Goal: Browse casually

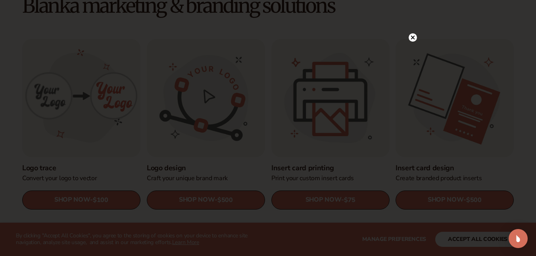
scroll to position [236, 0]
click at [411, 36] on icon at bounding box center [412, 38] width 4 height 4
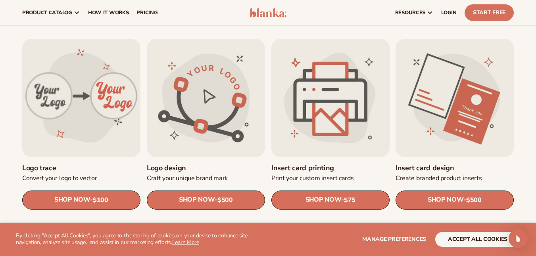
scroll to position [0, 0]
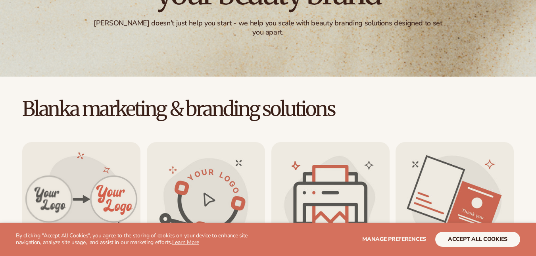
scroll to position [169, 0]
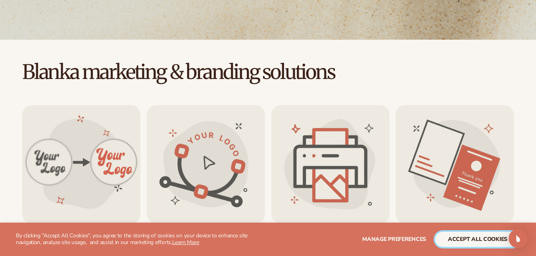
click at [451, 232] on button "accept all cookies" at bounding box center [477, 239] width 85 height 15
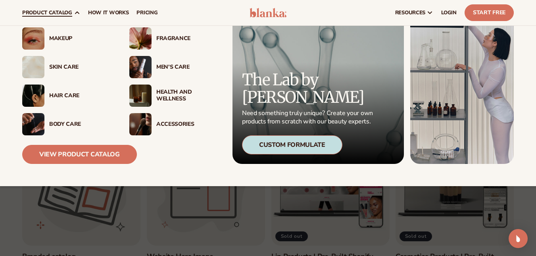
scroll to position [0, 0]
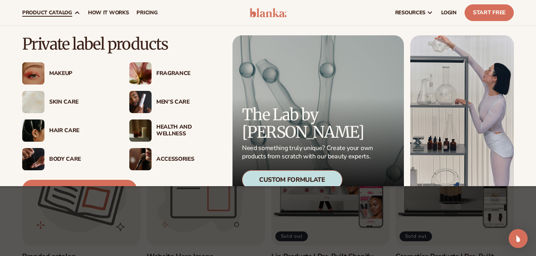
click at [36, 107] on img at bounding box center [33, 102] width 22 height 22
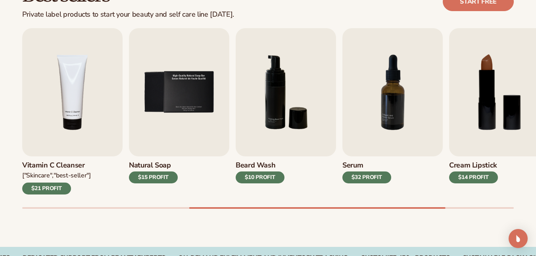
scroll to position [250, 0]
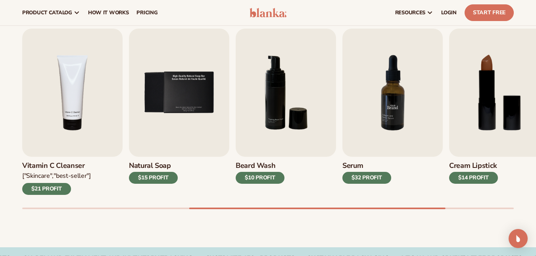
click at [395, 97] on img "7 / 9" at bounding box center [392, 93] width 100 height 128
click at [390, 107] on img "7 / 9" at bounding box center [392, 93] width 100 height 128
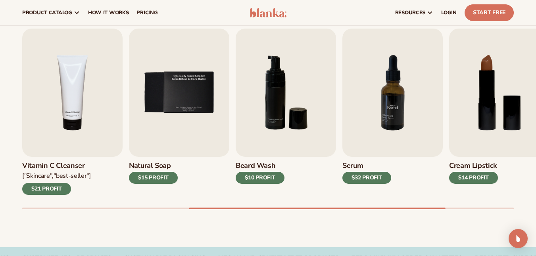
click at [390, 107] on img "7 / 9" at bounding box center [392, 93] width 100 height 128
click at [367, 179] on div "$32 PROFIT" at bounding box center [366, 178] width 49 height 12
